Goal: Information Seeking & Learning: Check status

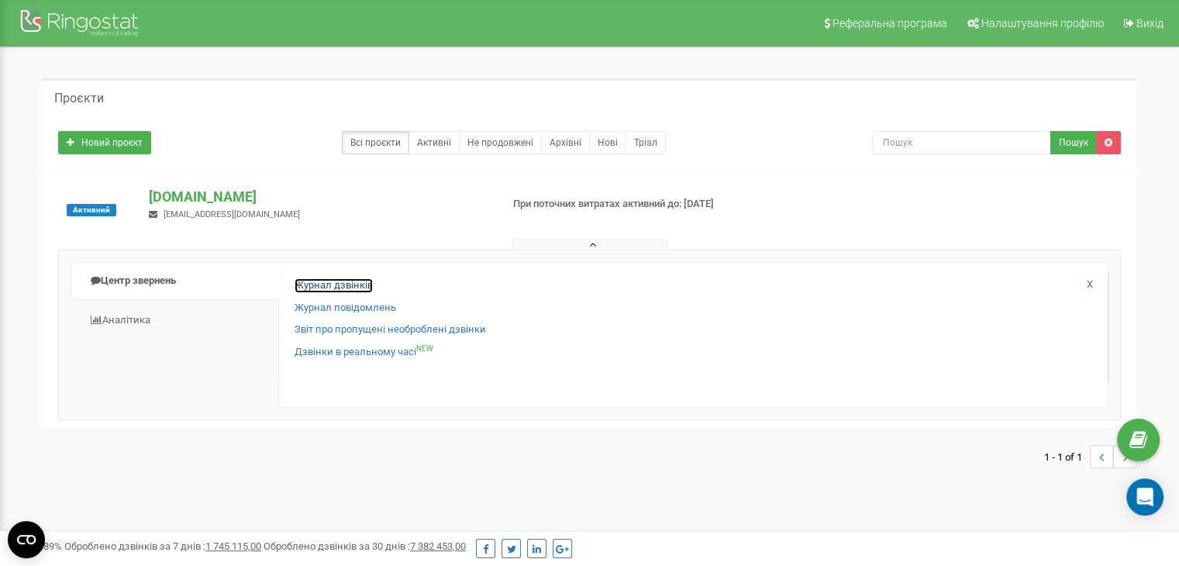
click at [356, 280] on link "Журнал дзвінків" at bounding box center [333, 285] width 78 height 15
click at [324, 285] on link "Журнал дзвінків" at bounding box center [333, 285] width 78 height 15
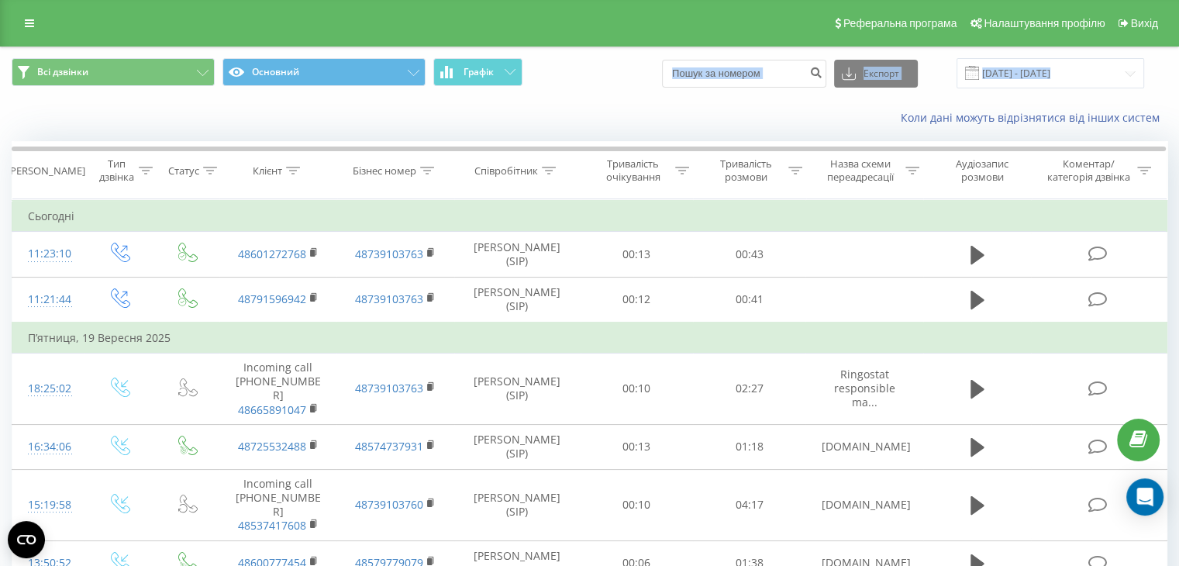
drag, startPoint x: 552, startPoint y: 88, endPoint x: 539, endPoint y: 108, distance: 24.3
click at [539, 108] on div "Всі дзвінки Основний Графік Експорт .csv .xls .xlsx 22.08.2025 - 22.09.2025 Кол…" at bounding box center [589, 91] width 1177 height 89
click at [784, 73] on input at bounding box center [744, 74] width 164 height 28
click at [796, 73] on input at bounding box center [744, 74] width 164 height 28
paste input "48739103761"
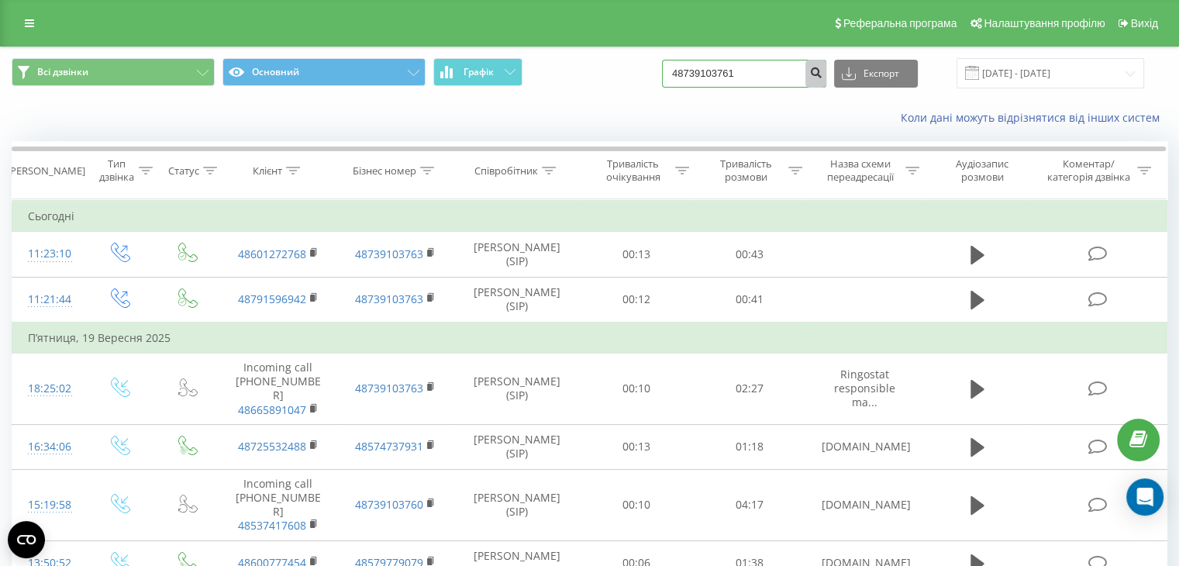
type input "48739103761"
click at [821, 69] on button "submit" at bounding box center [815, 74] width 21 height 28
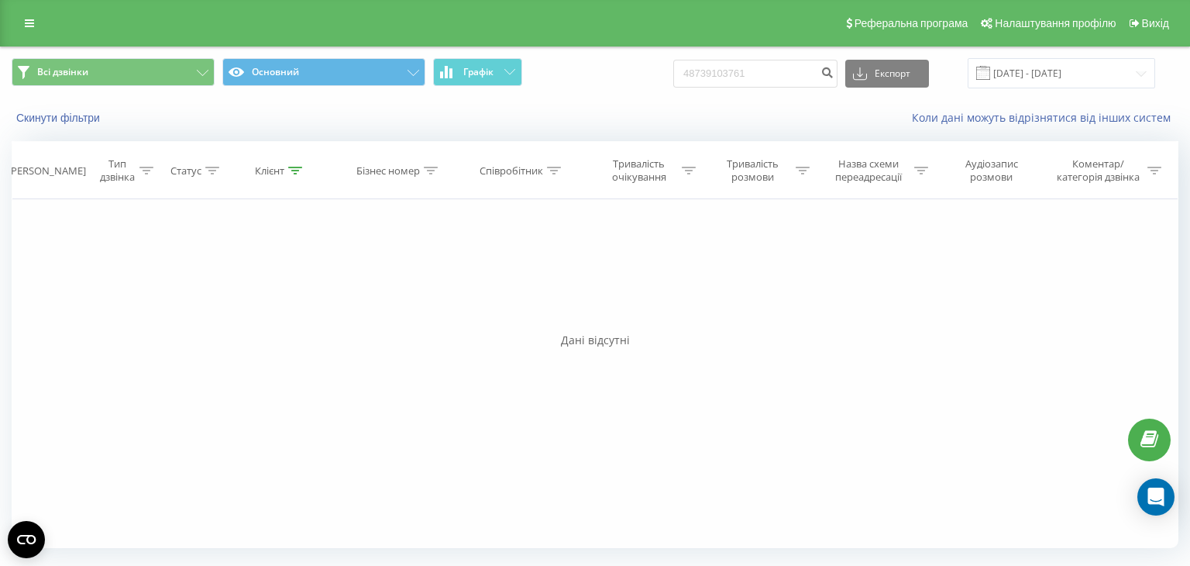
click at [585, 111] on div "Коли дані можуть відрізнятися вiд інших систем" at bounding box center [817, 117] width 743 height 15
drag, startPoint x: 581, startPoint y: 110, endPoint x: 568, endPoint y: 137, distance: 30.1
click at [568, 137] on div "Всі дзвінки Основний Графік 48739103761 Експорт .csv .xls .xlsx 22.06.2025 - 22…" at bounding box center [595, 303] width 1167 height 513
click at [782, 69] on input "48739103761" at bounding box center [755, 74] width 164 height 28
drag, startPoint x: 840, startPoint y: 74, endPoint x: 782, endPoint y: 75, distance: 58.1
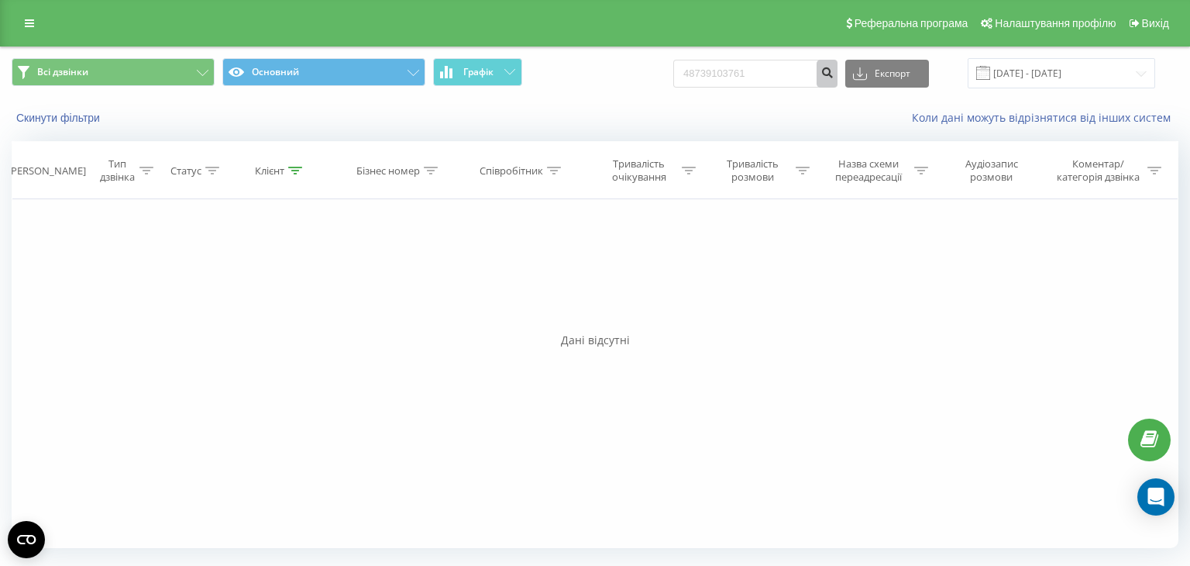
click at [762, 76] on form "48739103761" at bounding box center [755, 74] width 164 height 28
click at [782, 75] on input "48739103761" at bounding box center [755, 74] width 164 height 28
drag, startPoint x: 782, startPoint y: 75, endPoint x: 484, endPoint y: 75, distance: 297.5
click at [484, 75] on div "Всі дзвінки Основний Графік 48739103761 Експорт .csv .xls .xlsx 22.06.2025 - 22…" at bounding box center [595, 73] width 1167 height 30
paste input "550232952"
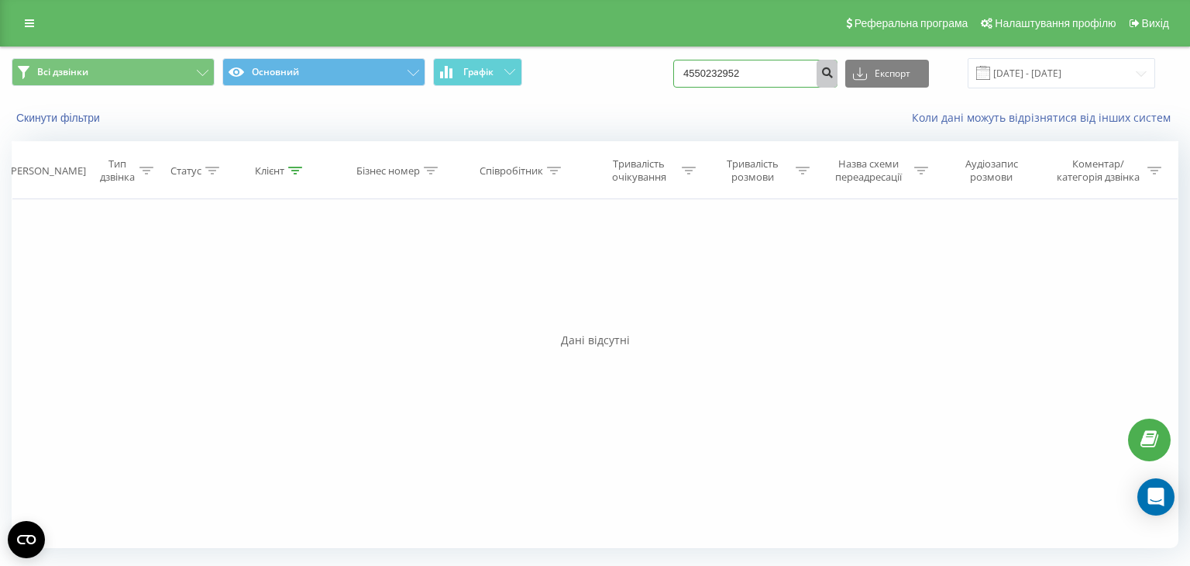
type input "4550232952"
click at [834, 75] on icon "submit" at bounding box center [827, 70] width 13 height 9
click at [693, 386] on div "Фільтрувати за умовою Дорівнює Введіть значення Скасувати OK Фільтрувати за умо…" at bounding box center [595, 373] width 1167 height 349
click at [567, 89] on div "Всі дзвінки Основний Графік 4550232952 Експорт .csv .xls .xlsx 22.06.2025 - 22.…" at bounding box center [595, 73] width 1189 height 52
click at [664, 98] on div "Всі дзвінки Основний Графік 4550232952 Експорт .csv .xls .xlsx 22.06.2025 - 22.…" at bounding box center [595, 73] width 1189 height 52
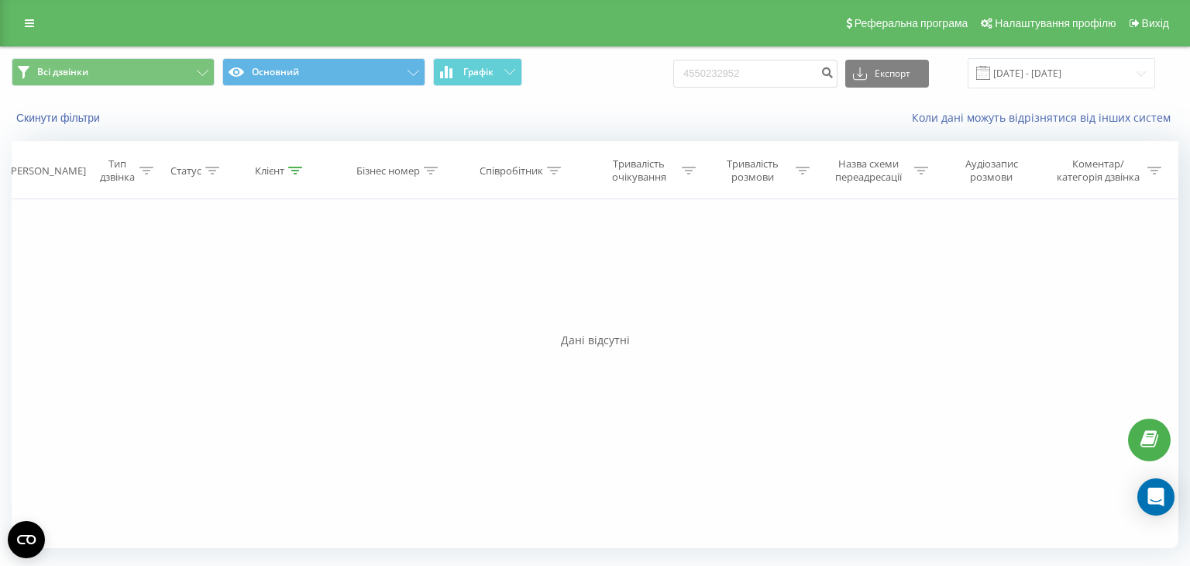
click at [561, 105] on div "Скинути фільтри Коли дані можуть відрізнятися вiд інших систем" at bounding box center [595, 117] width 1189 height 37
click at [814, 69] on input "4550232952" at bounding box center [755, 74] width 164 height 28
click at [838, 63] on button "submit" at bounding box center [827, 74] width 21 height 28
